Goal: Task Accomplishment & Management: Use online tool/utility

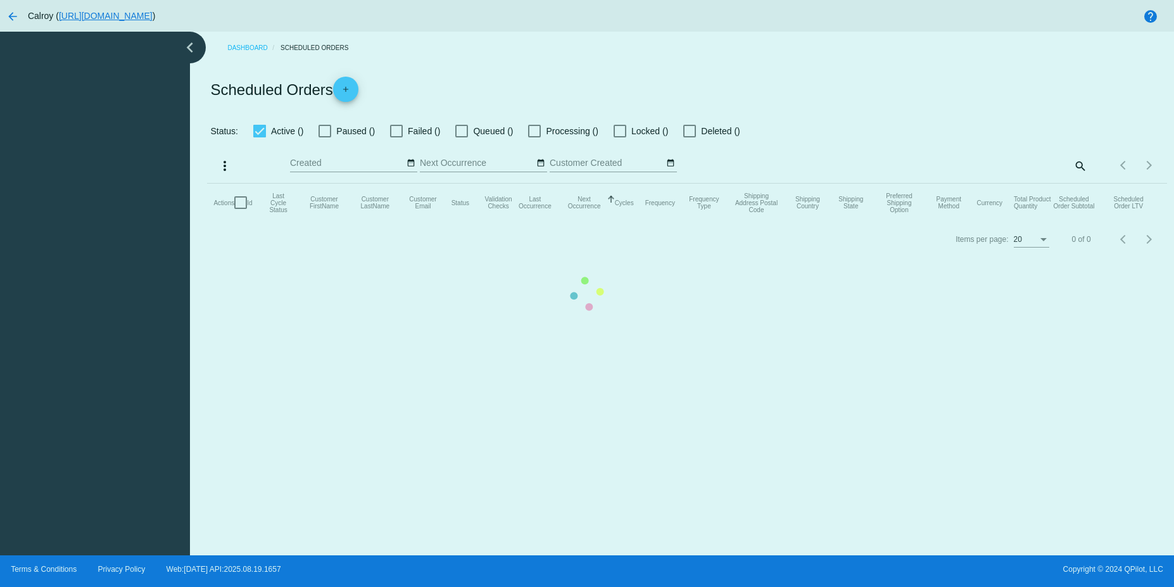
checkbox input "true"
type input "[DATE] - [DATE]"
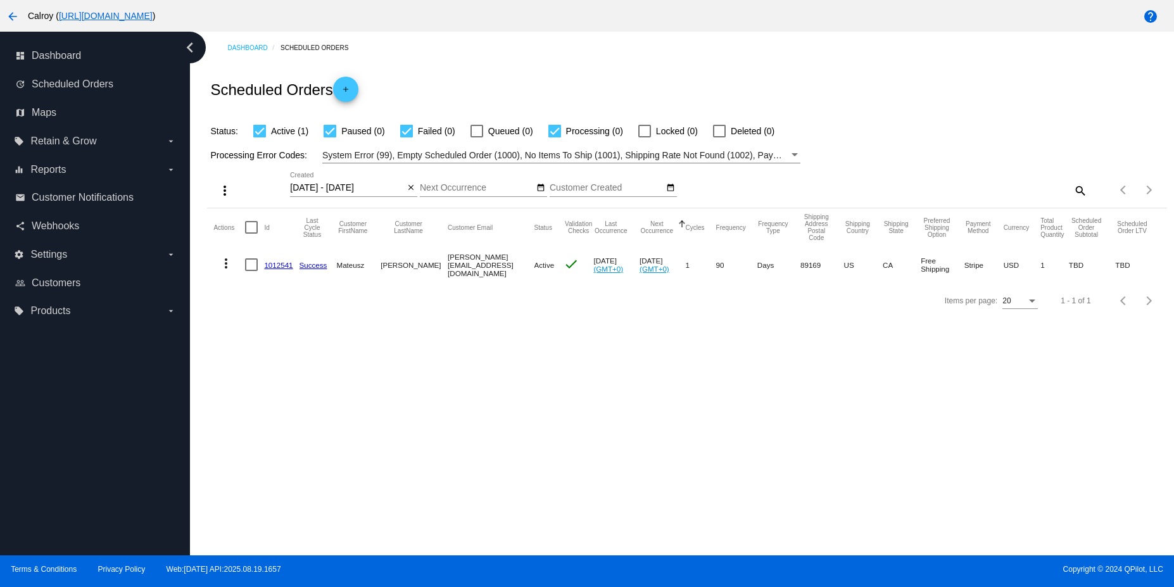
click at [229, 265] on mat-icon "more_vert" at bounding box center [225, 263] width 15 height 15
click at [285, 354] on span "Process Now" at bounding box center [277, 354] width 52 height 10
